Goal: Check status: Check status

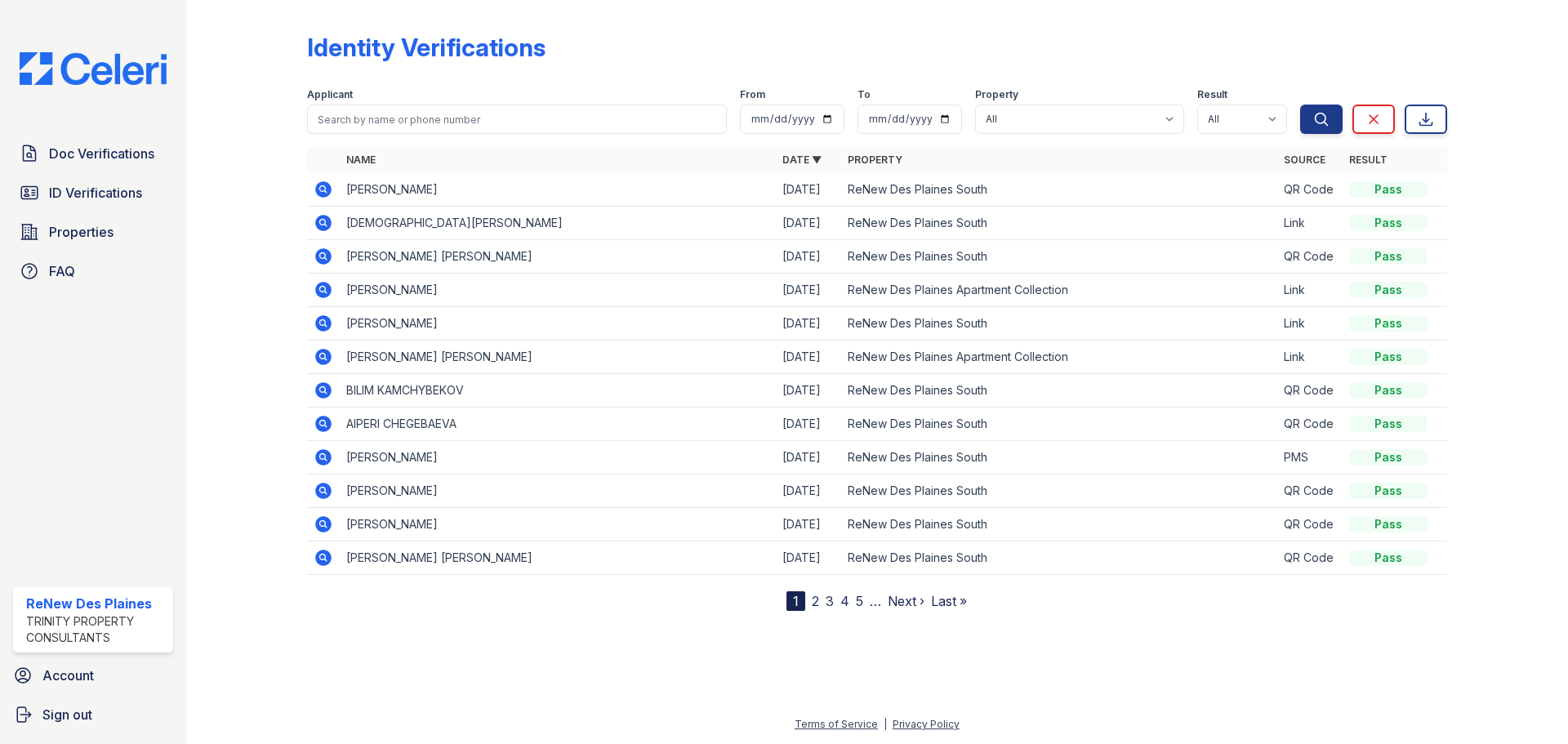
click at [327, 215] on icon at bounding box center [323, 223] width 19 height 19
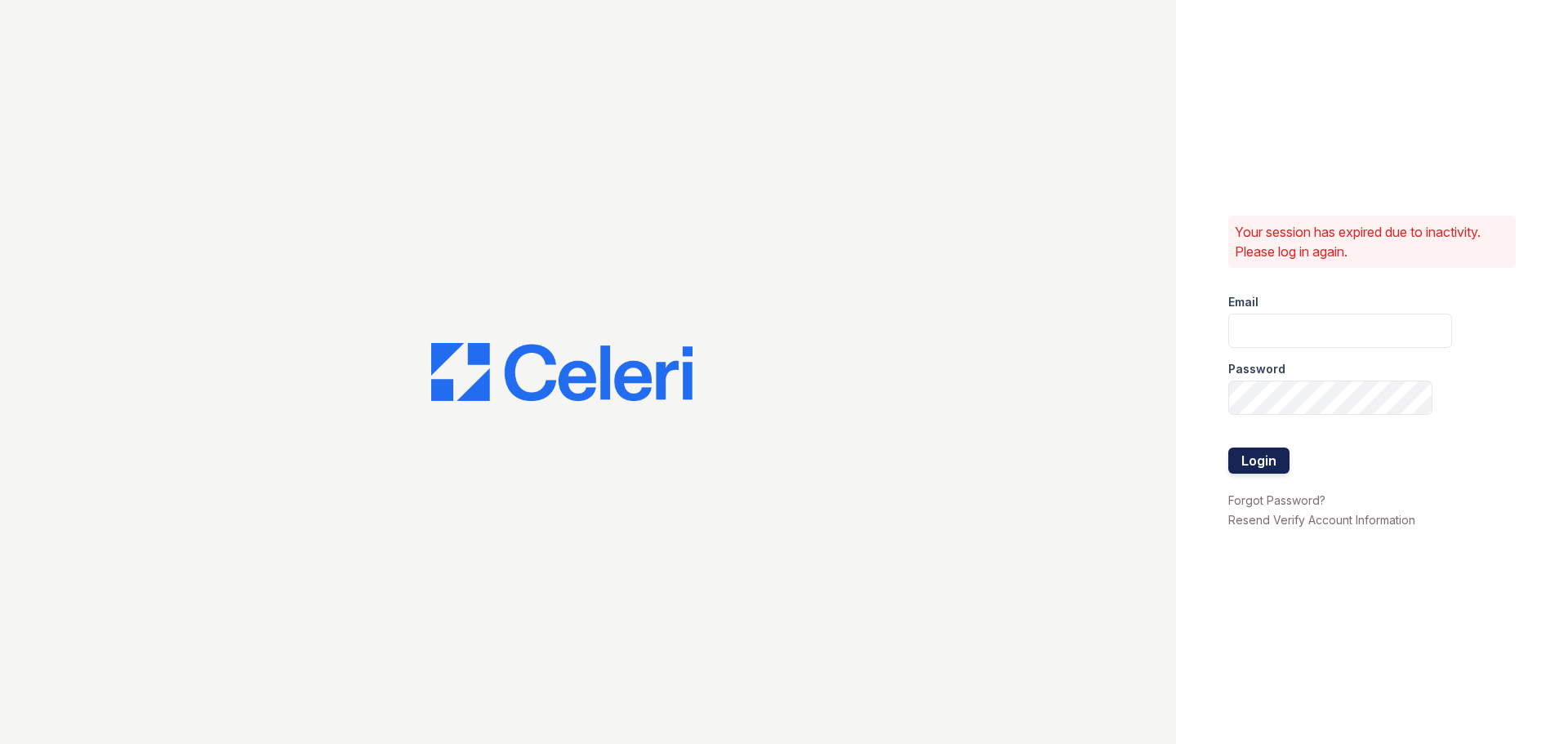
type input "renewdesplaines@trinity-pm.com"
click at [1280, 464] on button "Login" at bounding box center [1258, 460] width 61 height 26
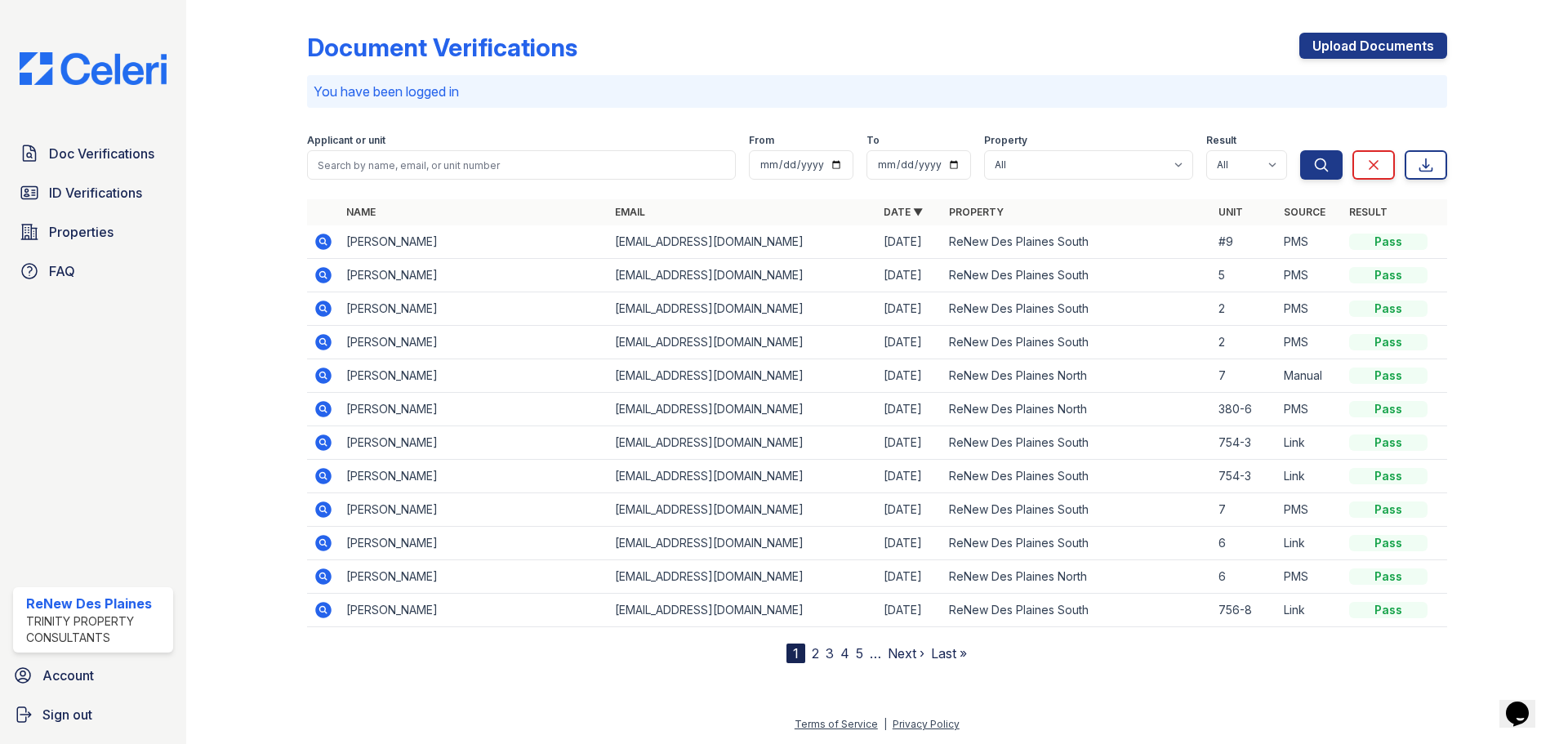
click at [311, 243] on td at bounding box center [323, 242] width 33 height 34
drag, startPoint x: 379, startPoint y: 227, endPoint x: 367, endPoint y: 224, distance: 12.4
click at [367, 224] on table "Name Email Date ▼ Property Unit Source Result Benedict Origheje lawsonorigheje@…" at bounding box center [876, 412] width 1140 height 428
click at [326, 240] on icon at bounding box center [323, 242] width 16 height 16
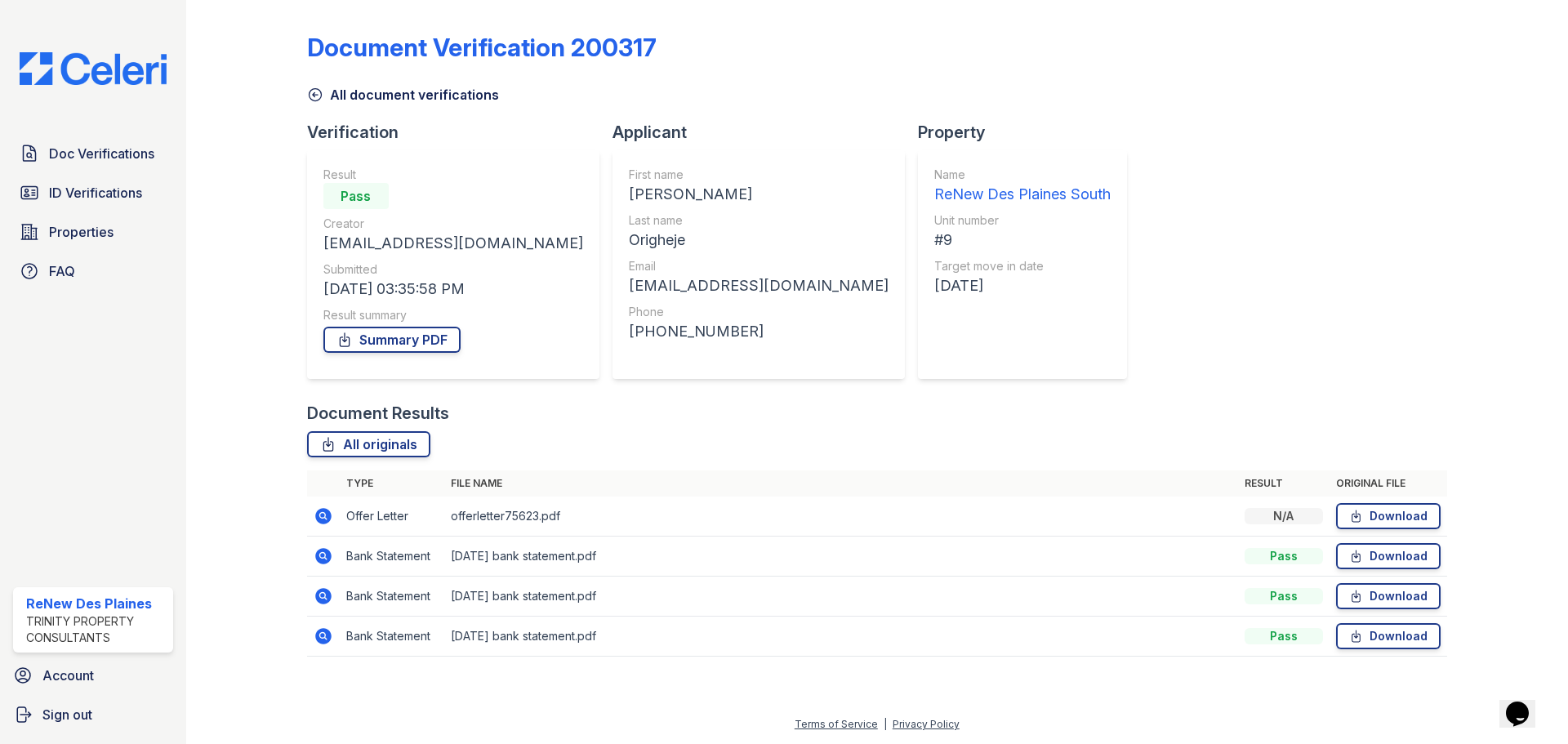
click at [319, 519] on icon at bounding box center [323, 516] width 16 height 16
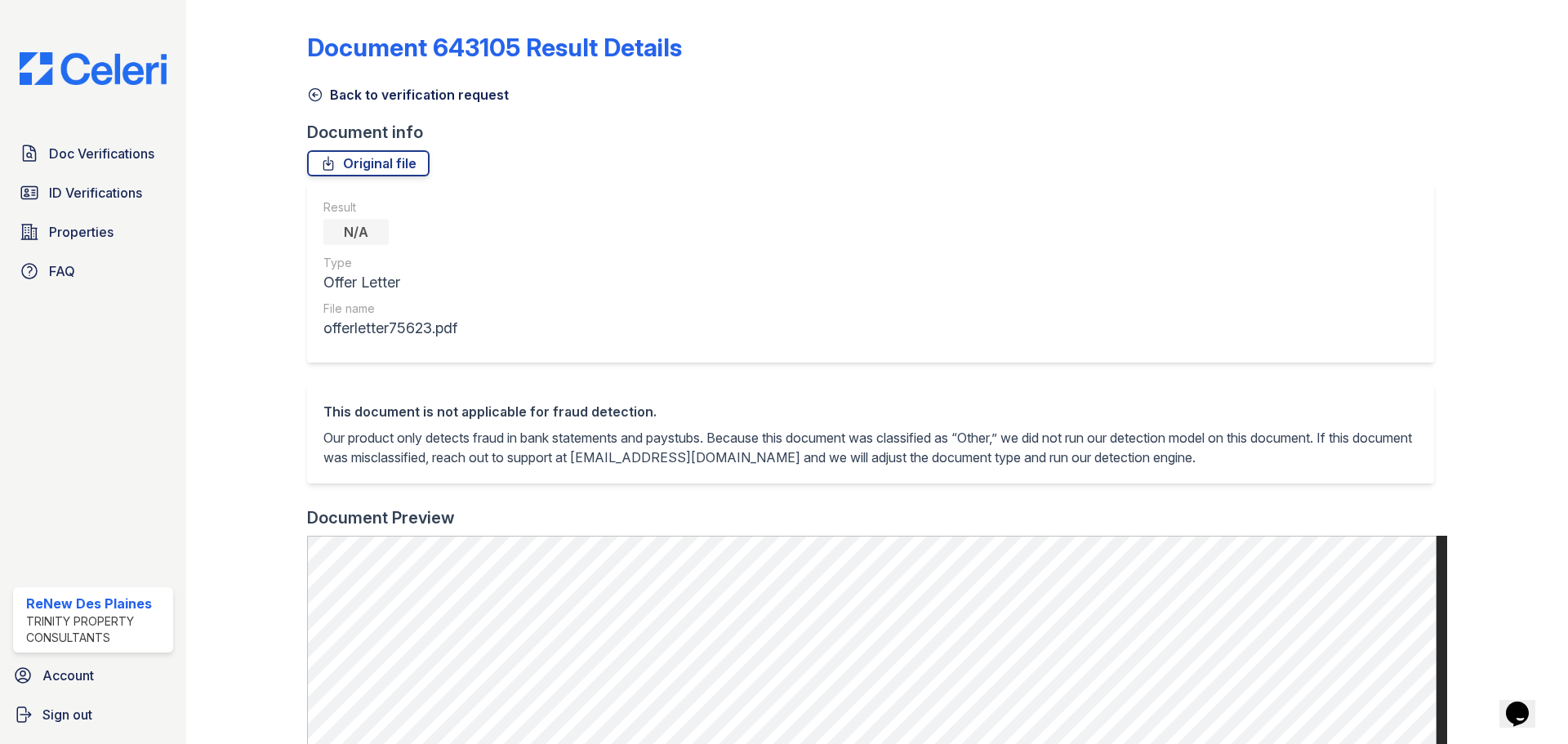
click at [312, 93] on icon at bounding box center [314, 95] width 13 height 13
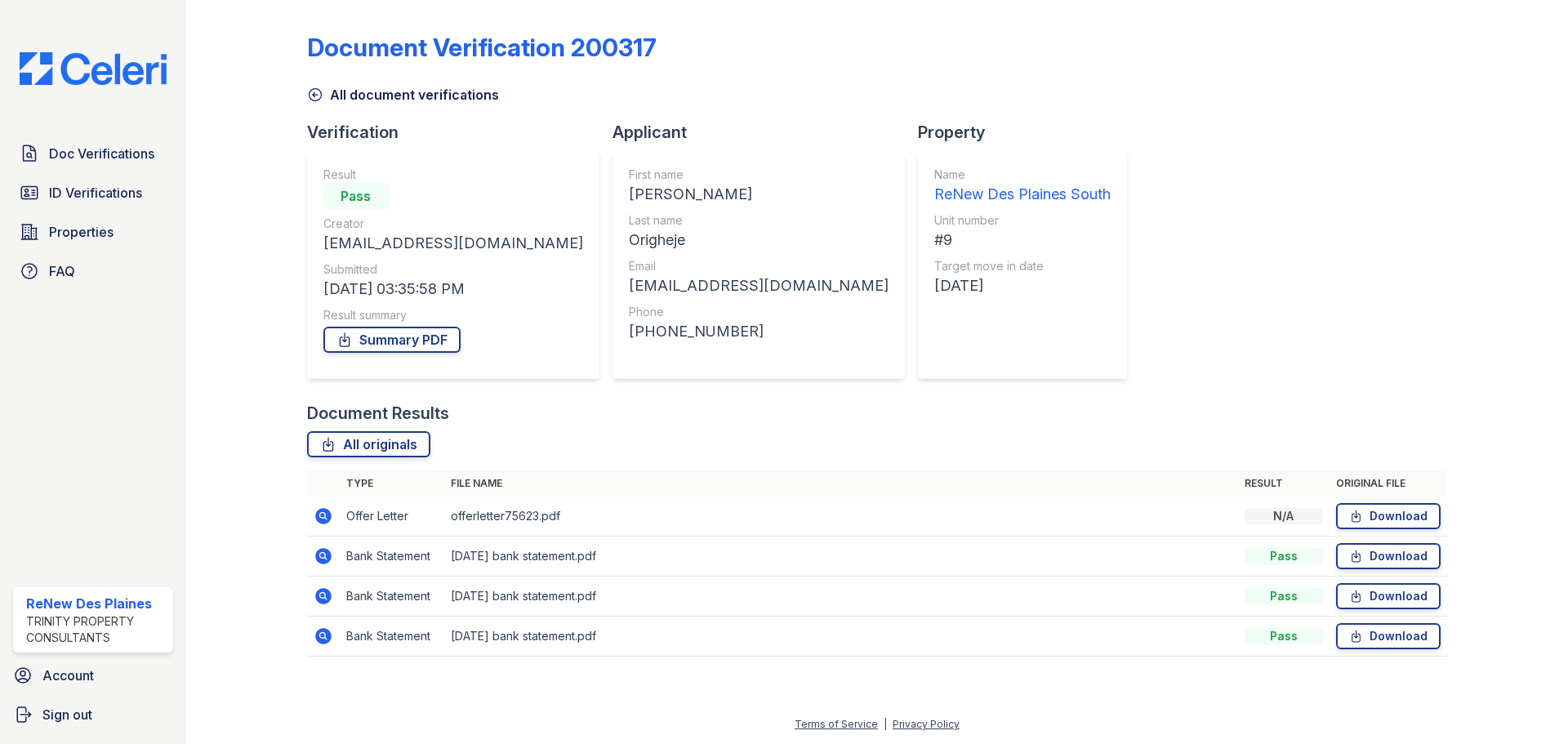
click at [328, 561] on icon at bounding box center [323, 556] width 16 height 16
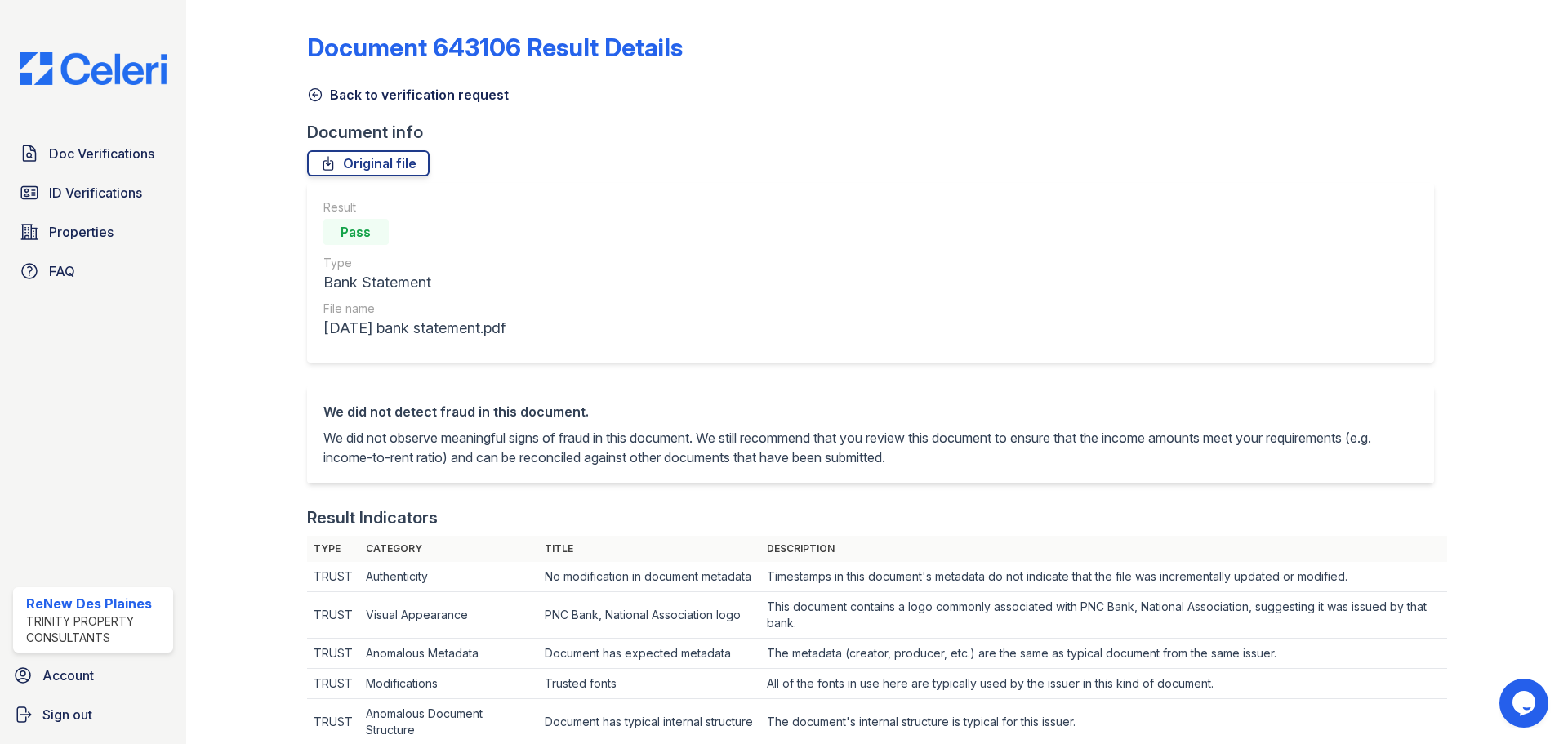
click at [324, 99] on link "Back to verification request" at bounding box center [408, 95] width 202 height 19
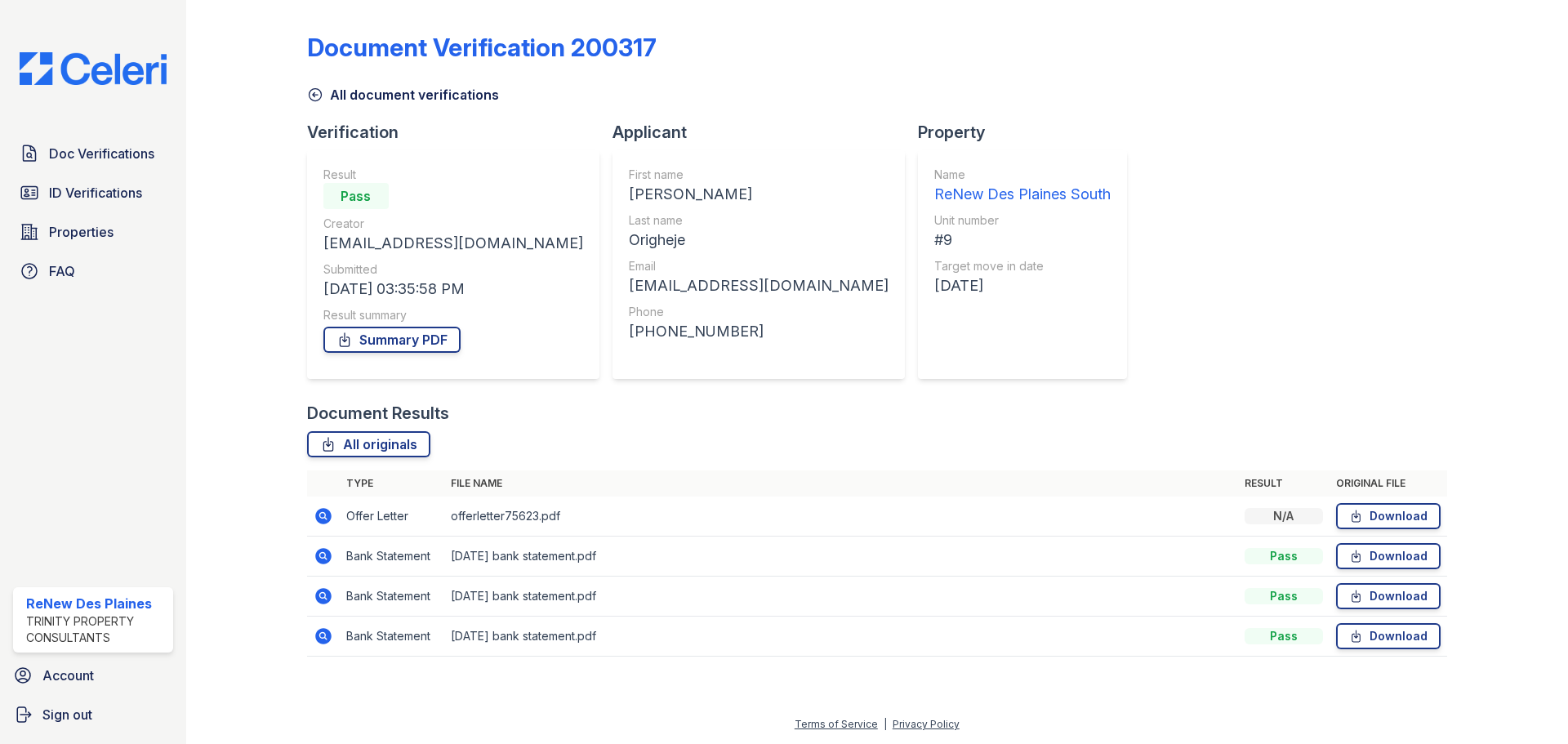
click at [1127, 283] on div "Document Verification 200317 All document verifications Verification Result Pas…" at bounding box center [876, 340] width 1140 height 666
click at [336, 518] on td at bounding box center [323, 516] width 33 height 40
click at [328, 518] on icon at bounding box center [323, 516] width 16 height 16
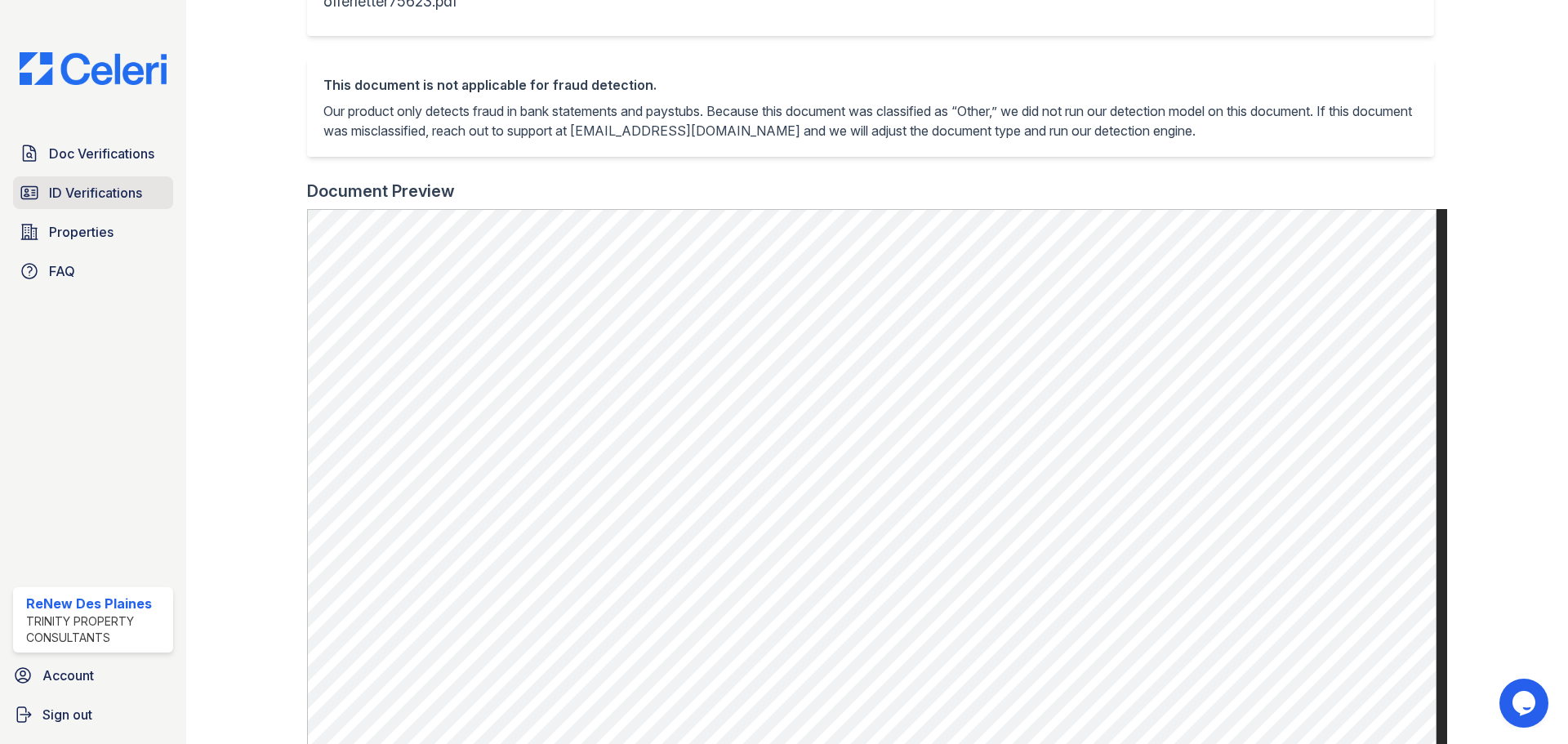
click at [127, 178] on link "ID Verifications" at bounding box center [92, 193] width 160 height 33
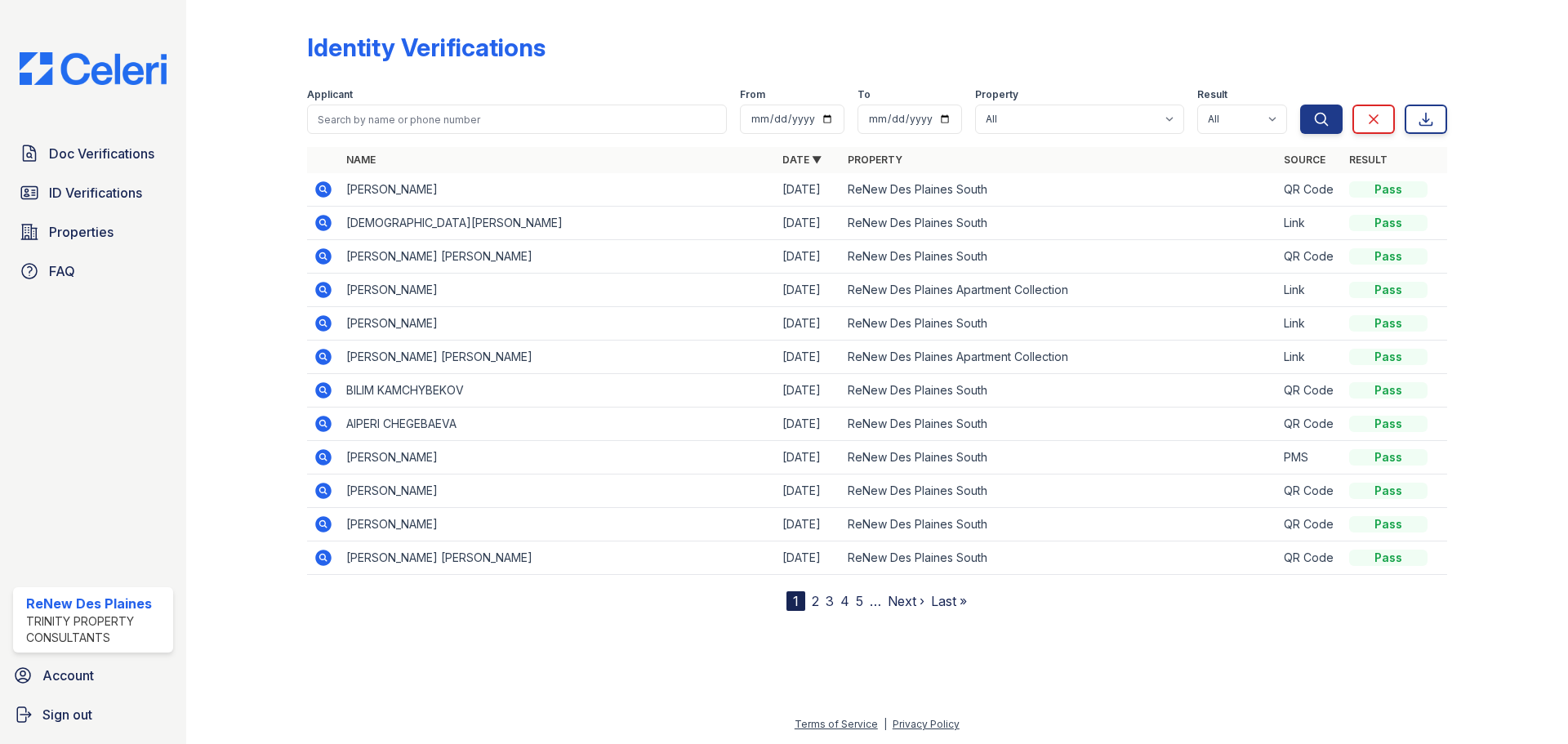
click at [111, 147] on span "Doc Verifications" at bounding box center [102, 153] width 106 height 19
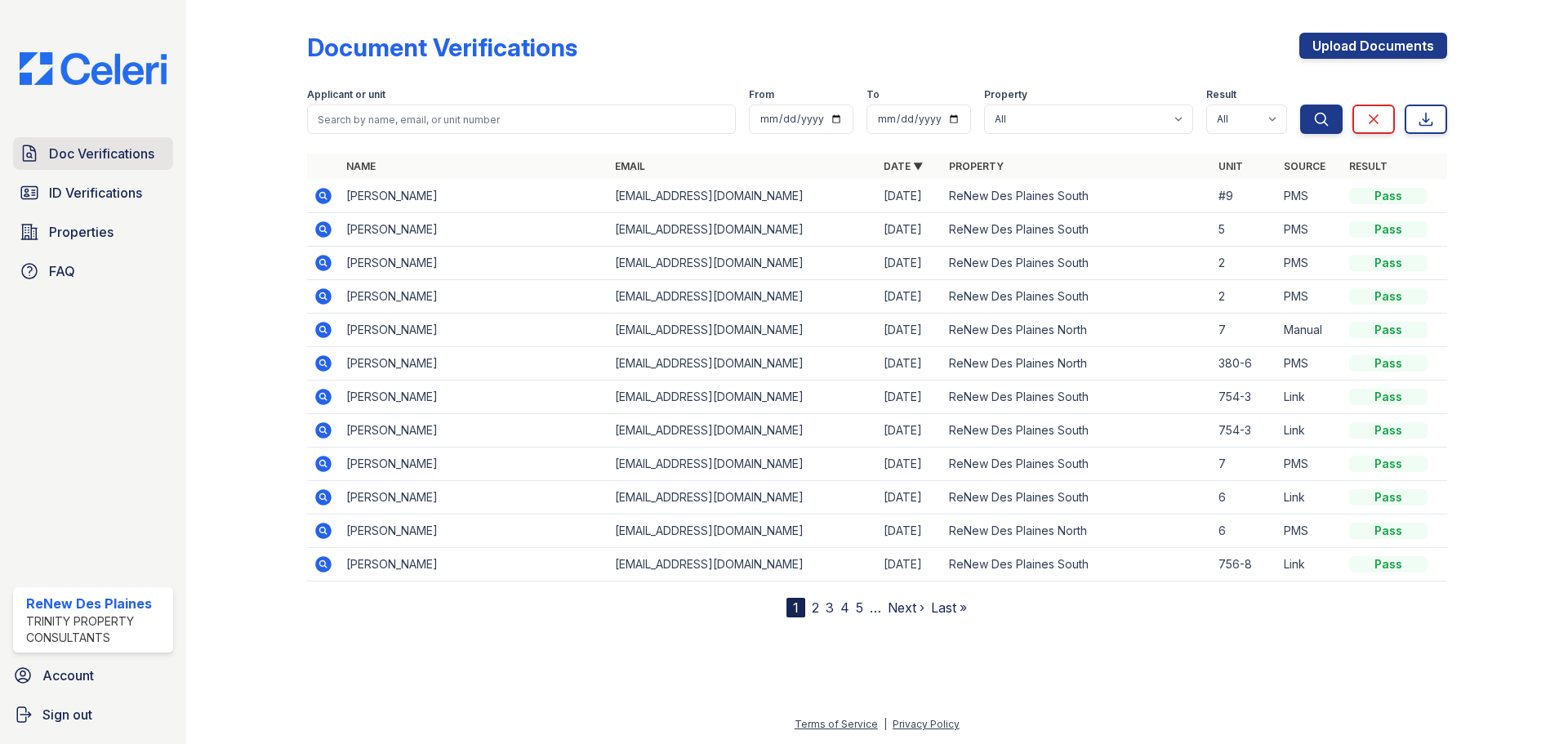
click at [40, 165] on link "Doc Verifications" at bounding box center [92, 153] width 160 height 33
click at [82, 153] on span "Doc Verifications" at bounding box center [102, 153] width 106 height 19
click at [82, 179] on link "ID Verifications" at bounding box center [92, 193] width 160 height 33
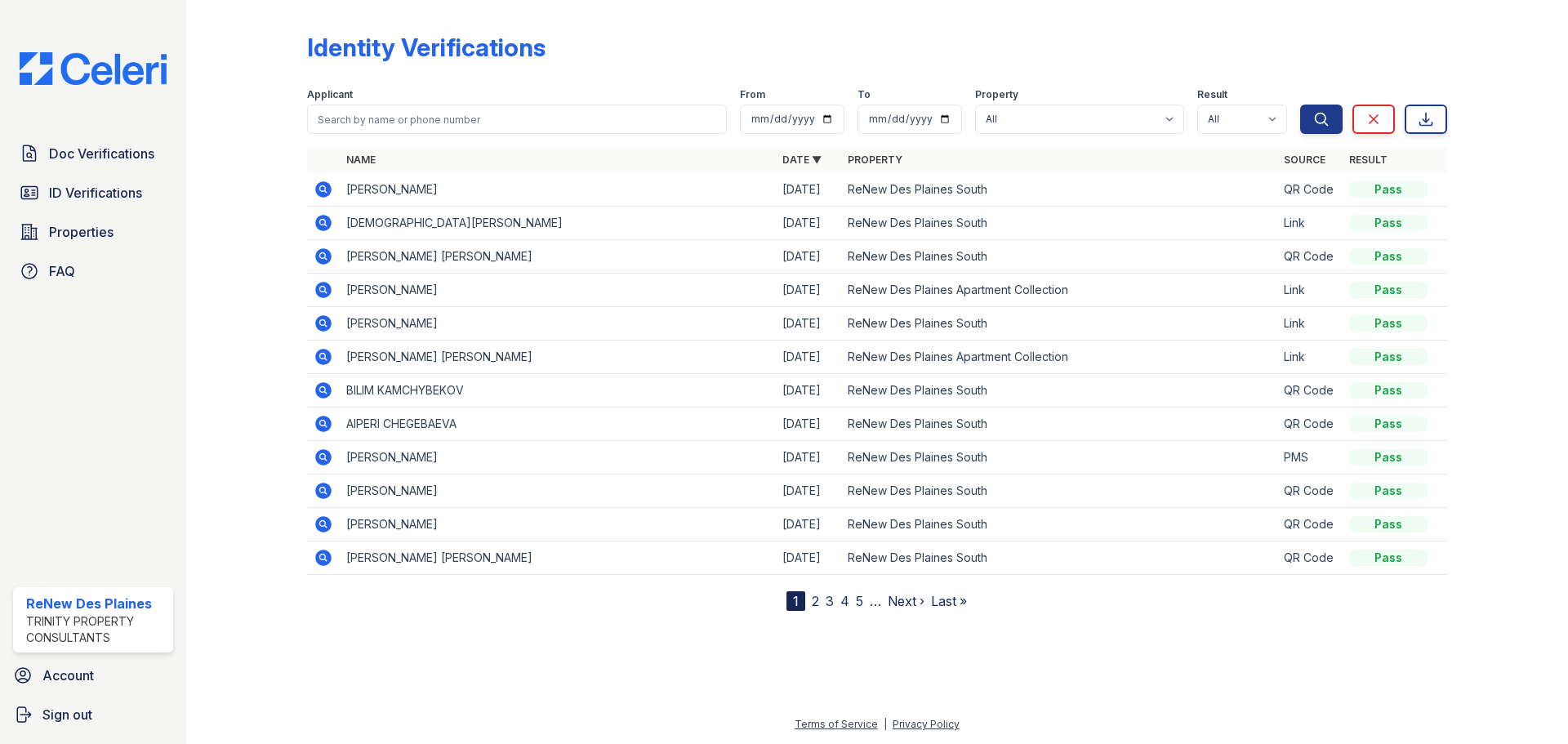
click at [82, 179] on link "ID Verifications" at bounding box center [92, 193] width 160 height 33
